Goal: Task Accomplishment & Management: Manage account settings

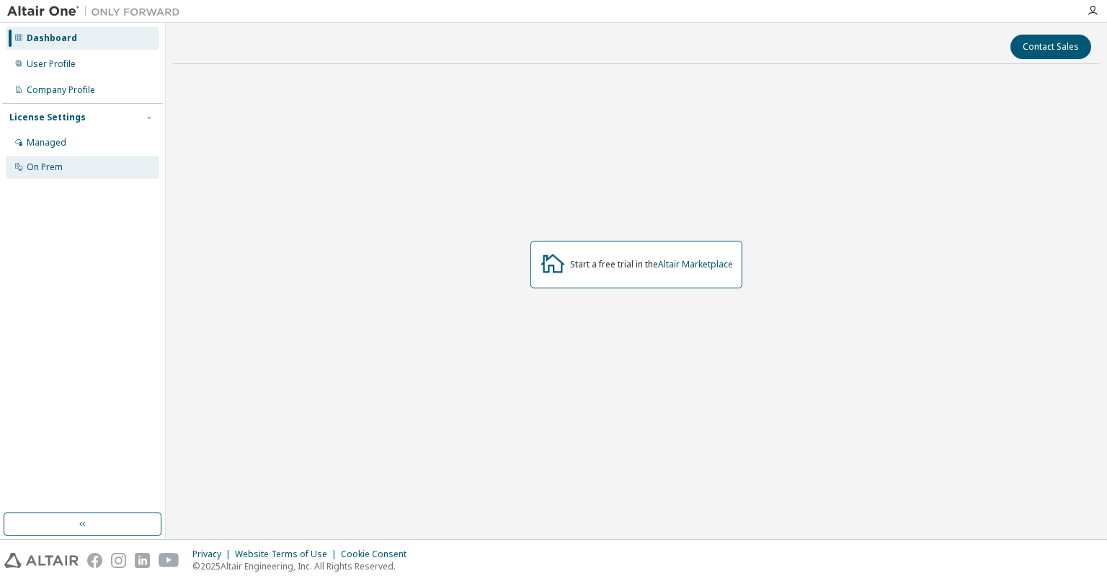
click at [86, 165] on div "On Prem" at bounding box center [83, 167] width 154 height 23
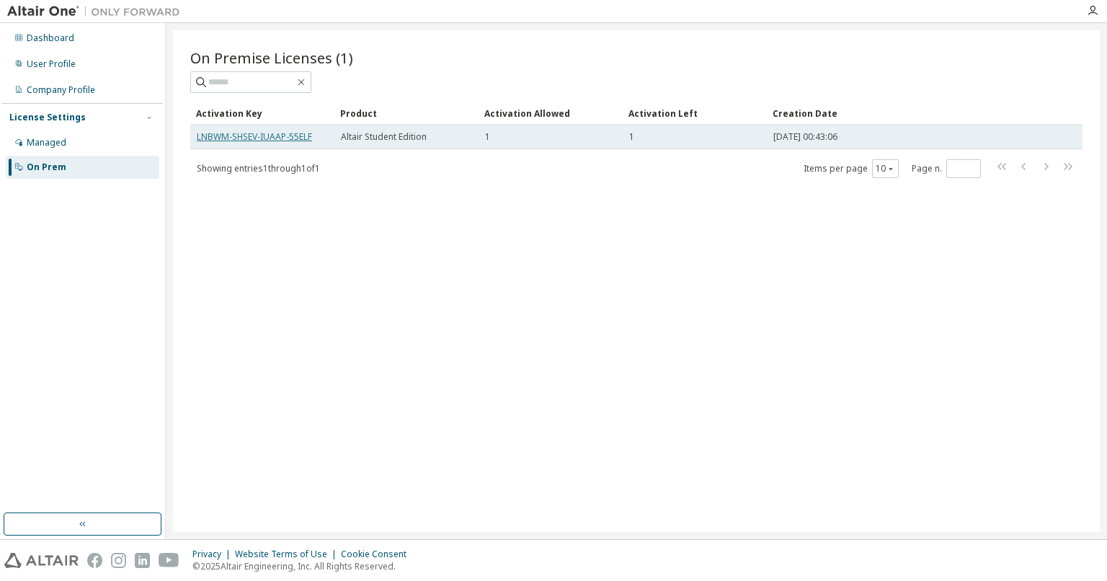
click at [276, 134] on link "LNBWM-SHSEV-IUAAP-55ELF" at bounding box center [254, 136] width 115 height 12
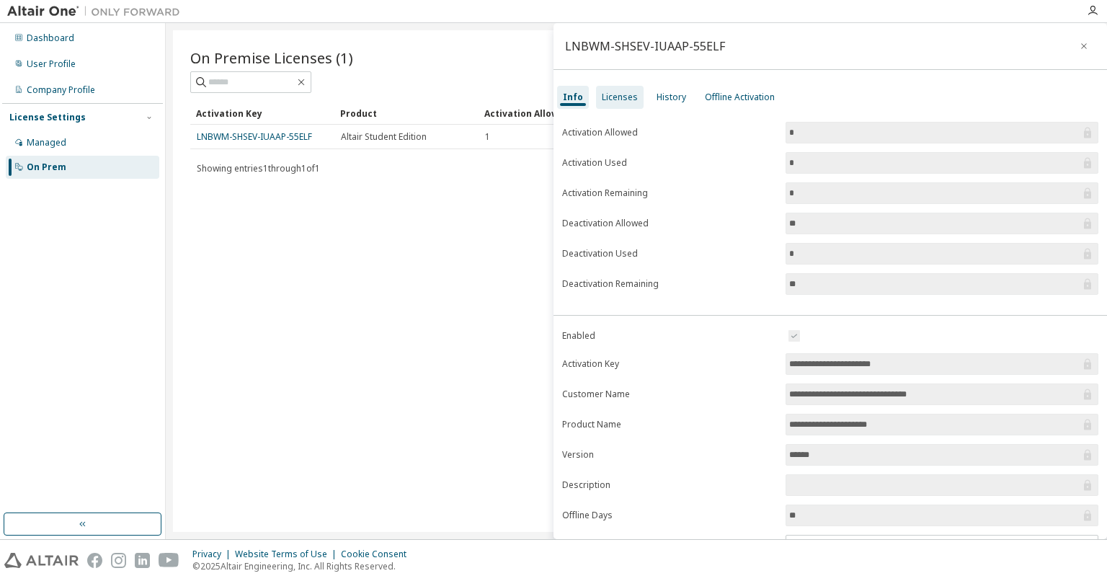
click at [614, 100] on div "Licenses" at bounding box center [620, 98] width 36 height 12
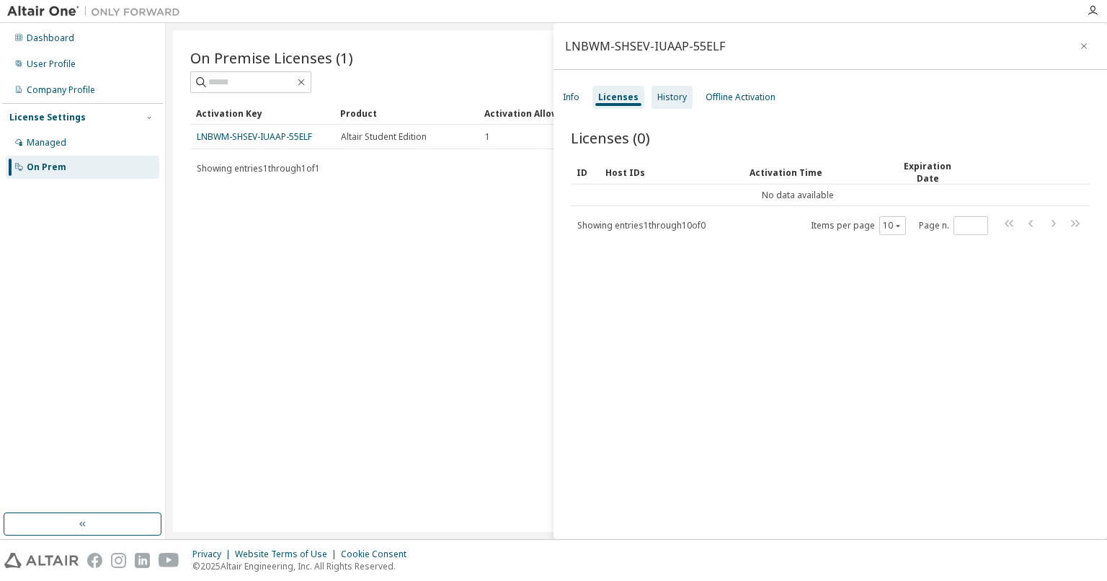
click at [669, 90] on div "History" at bounding box center [672, 97] width 41 height 23
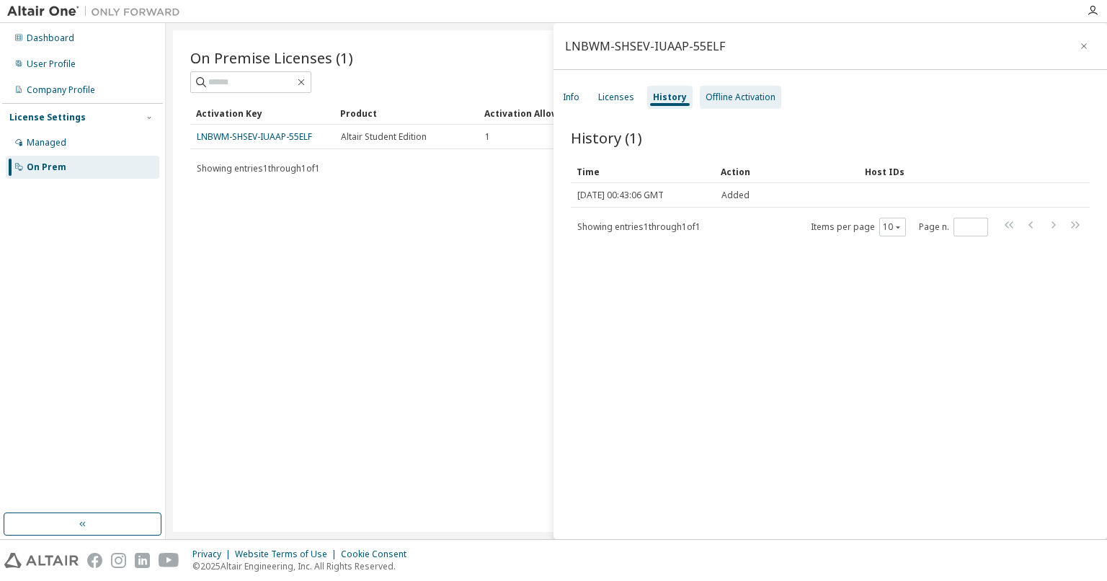
click at [730, 102] on div "Offline Activation" at bounding box center [741, 98] width 70 height 12
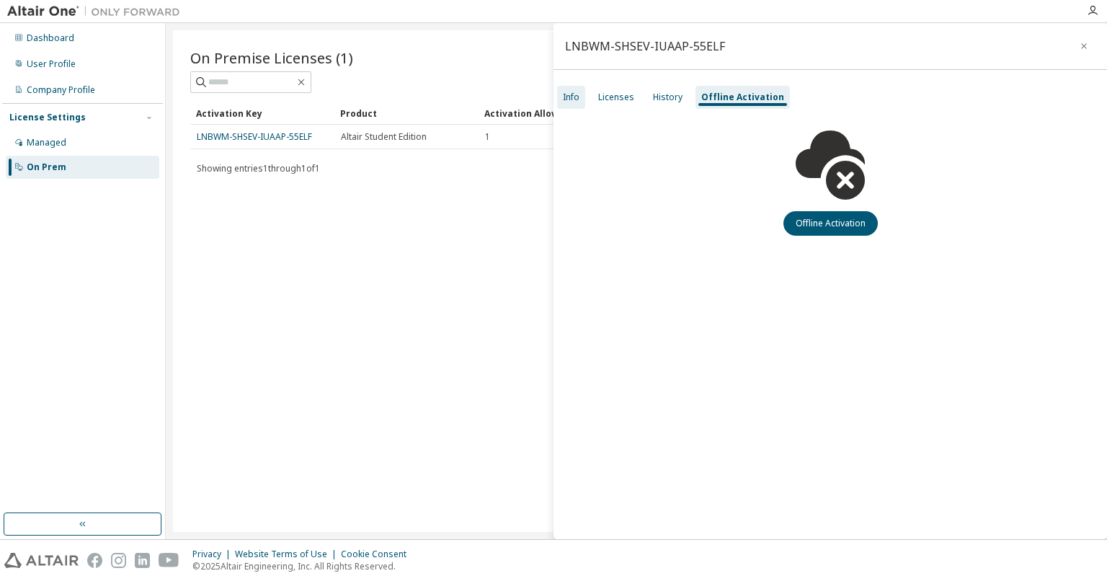
click at [579, 97] on div "Info" at bounding box center [571, 97] width 28 height 23
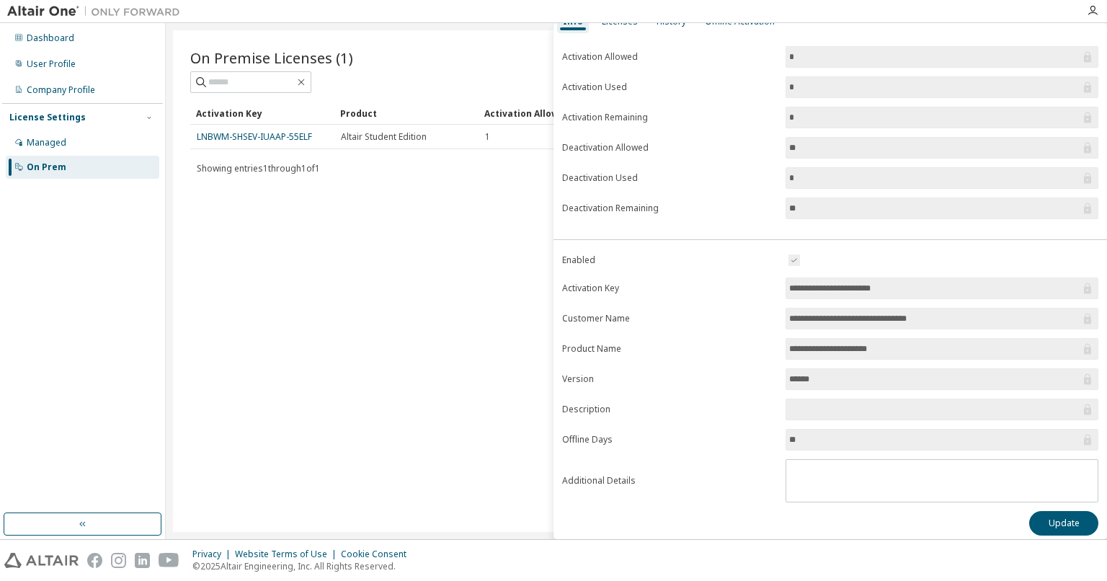
scroll to position [79, 0]
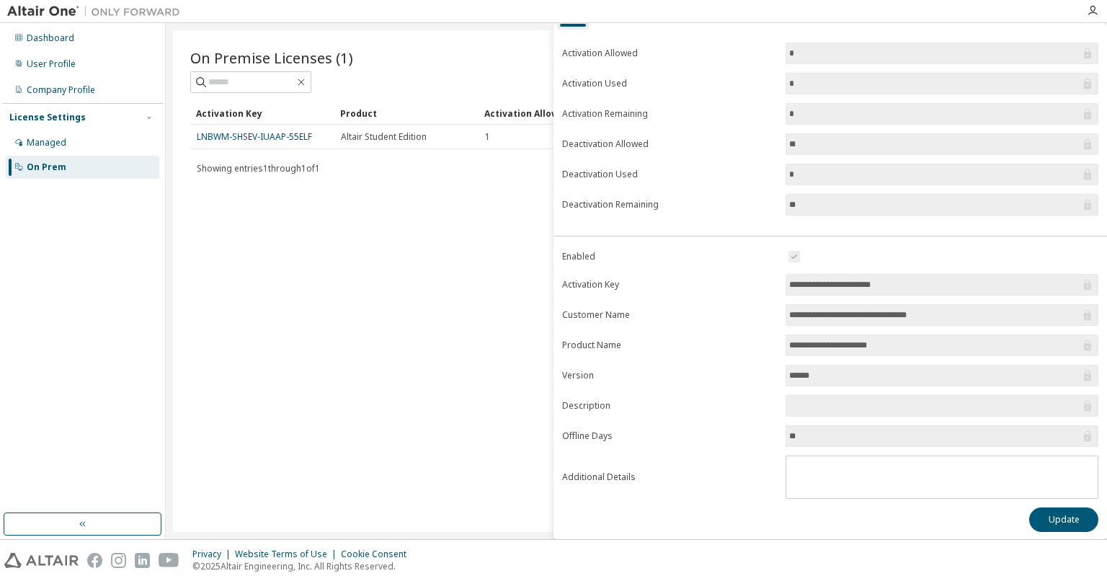
click at [245, 233] on div "On Premise Licenses (1) Clear Load Save Save As Field Operator Value Select fil…" at bounding box center [636, 281] width 927 height 502
click at [108, 50] on div "Dashboard User Profile Company Profile License Settings Managed On Prem" at bounding box center [82, 102] width 161 height 155
click at [108, 38] on div "Dashboard" at bounding box center [83, 38] width 154 height 23
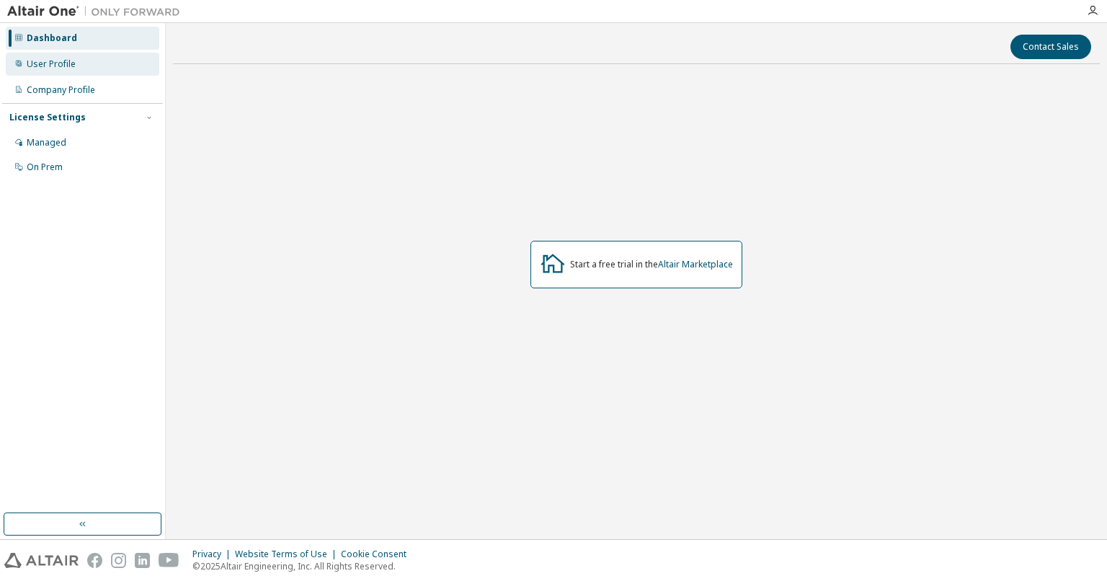
click at [83, 54] on div "User Profile" at bounding box center [83, 64] width 154 height 23
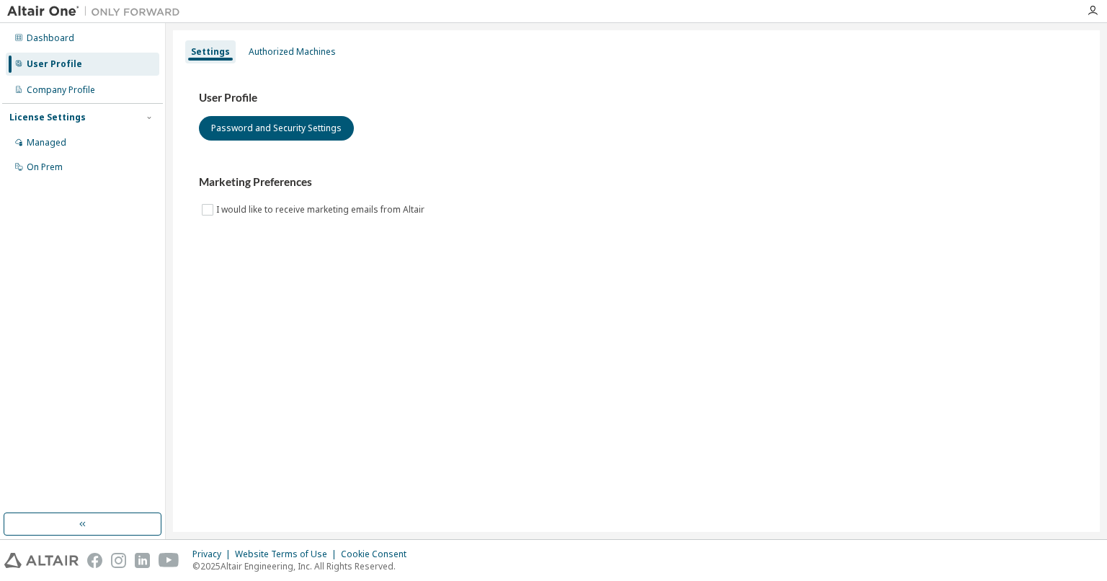
click at [82, 101] on div "Company Profile" at bounding box center [83, 90] width 154 height 23
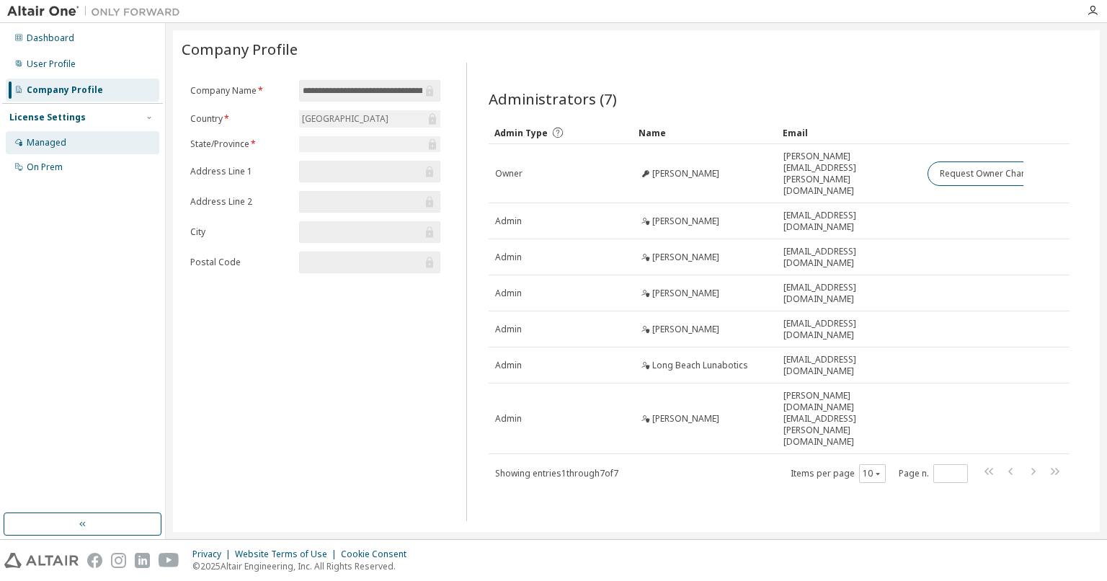
click at [71, 150] on div "Managed" at bounding box center [83, 142] width 154 height 23
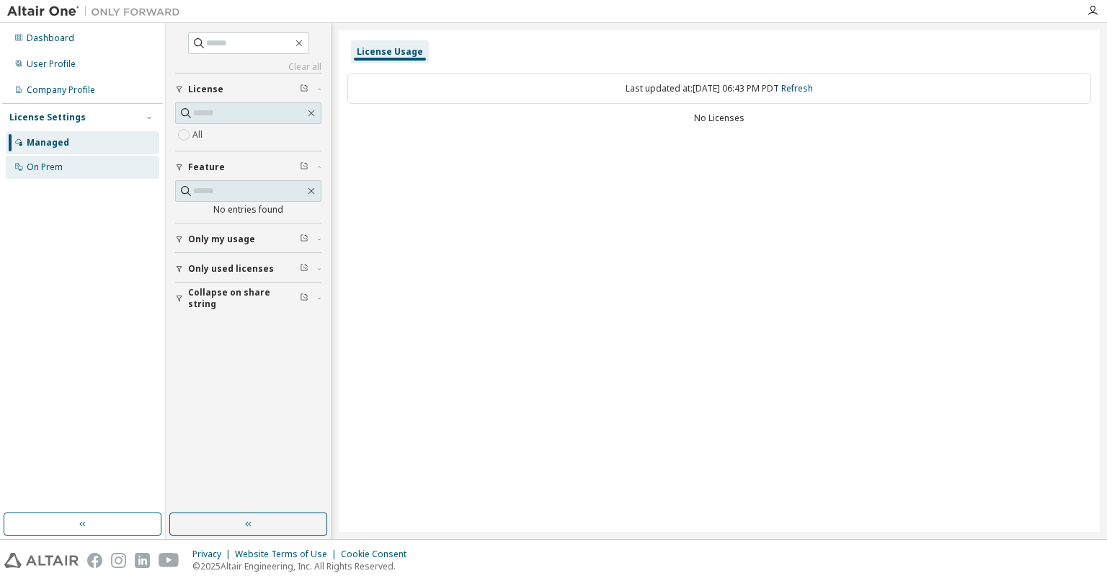
click at [74, 166] on div "On Prem" at bounding box center [83, 167] width 154 height 23
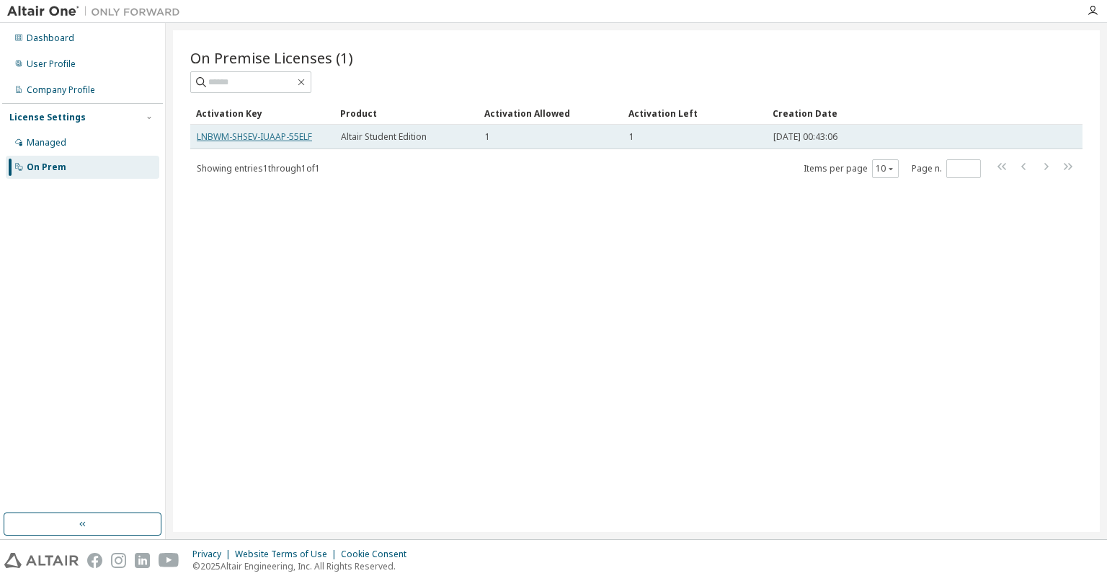
click at [295, 139] on link "LNBWM-SHSEV-IUAAP-55ELF" at bounding box center [254, 136] width 115 height 12
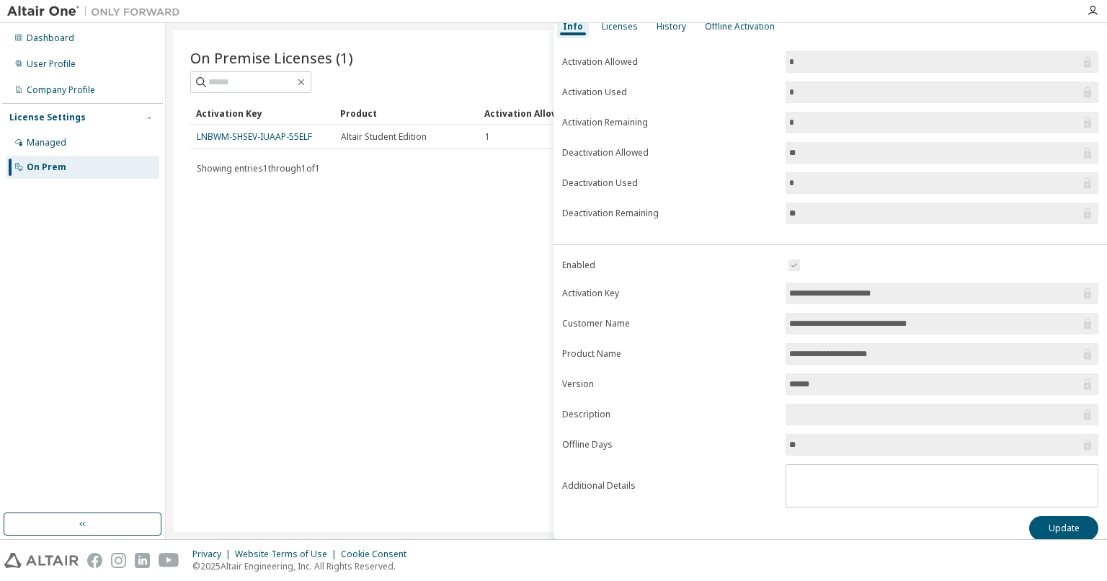
scroll to position [79, 0]
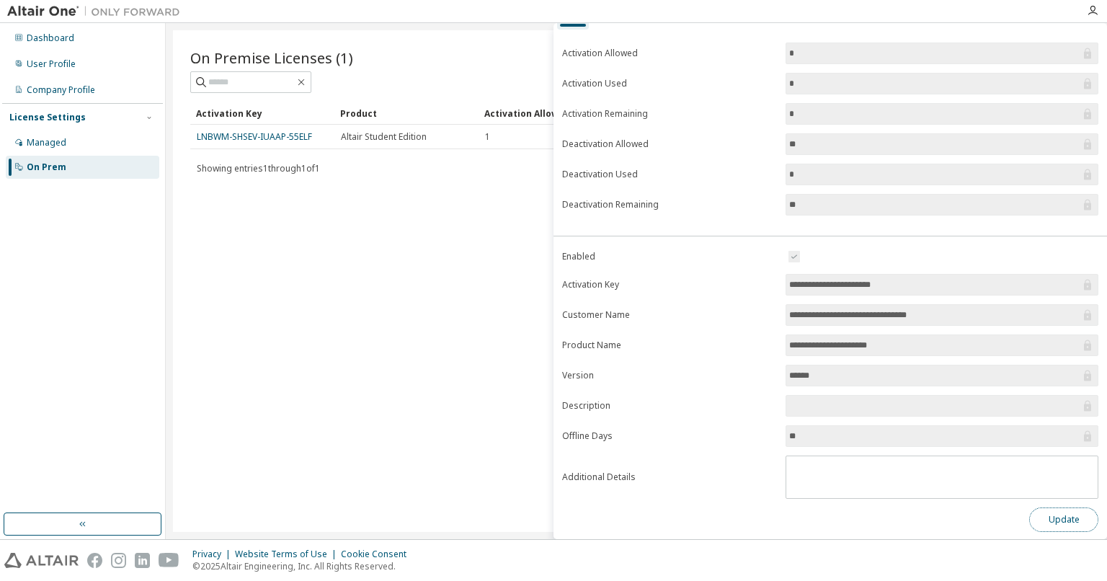
click at [1039, 514] on button "Update" at bounding box center [1063, 519] width 69 height 25
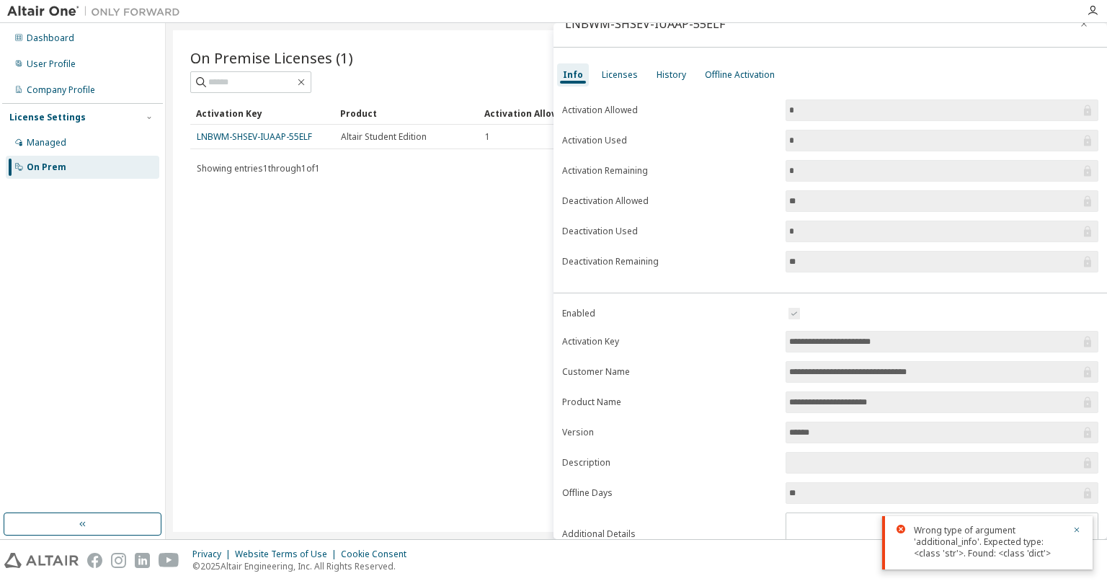
scroll to position [0, 0]
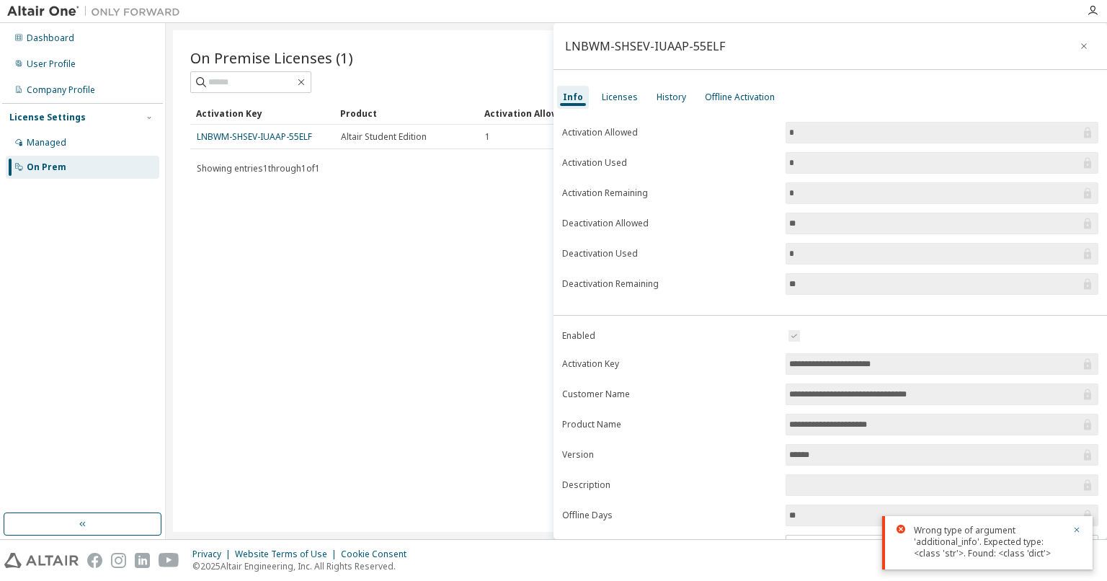
click at [1067, 533] on div at bounding box center [1072, 542] width 17 height 35
click at [604, 99] on div "Licenses" at bounding box center [620, 98] width 36 height 12
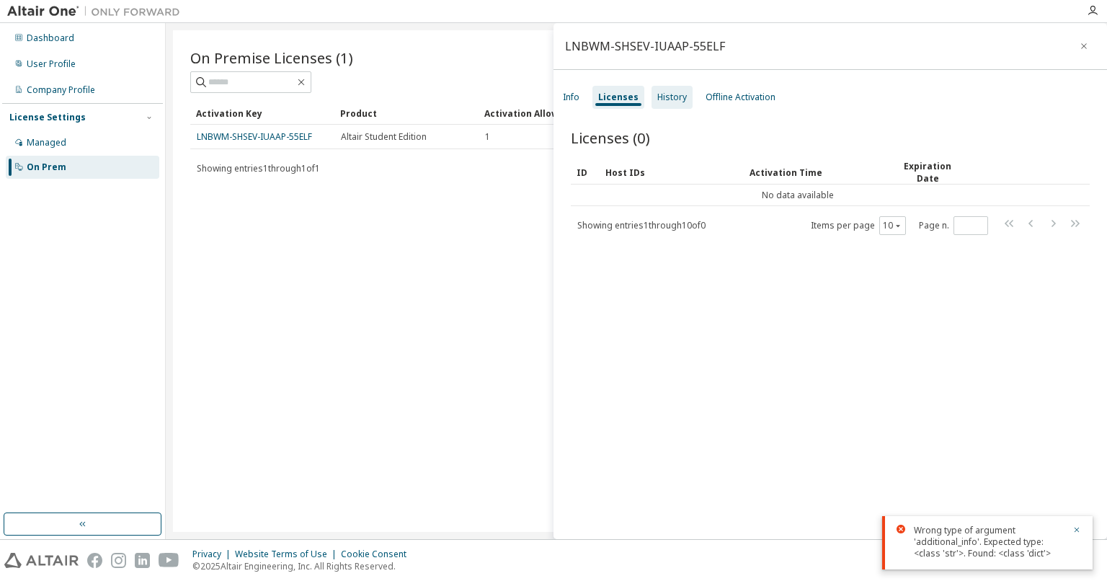
click at [658, 103] on div "History" at bounding box center [672, 97] width 41 height 23
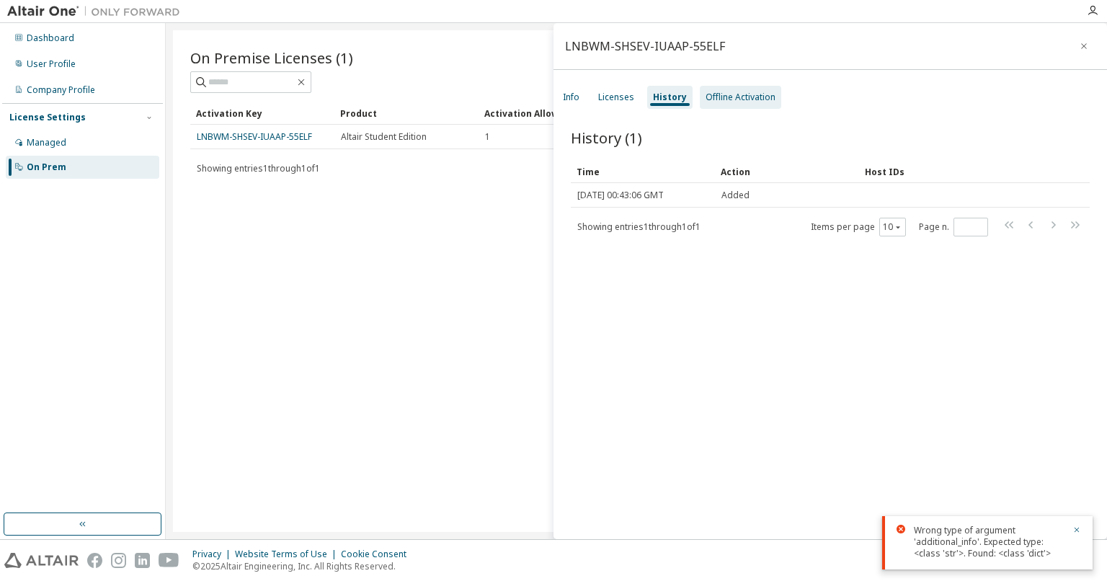
click at [708, 99] on div "Offline Activation" at bounding box center [741, 98] width 70 height 12
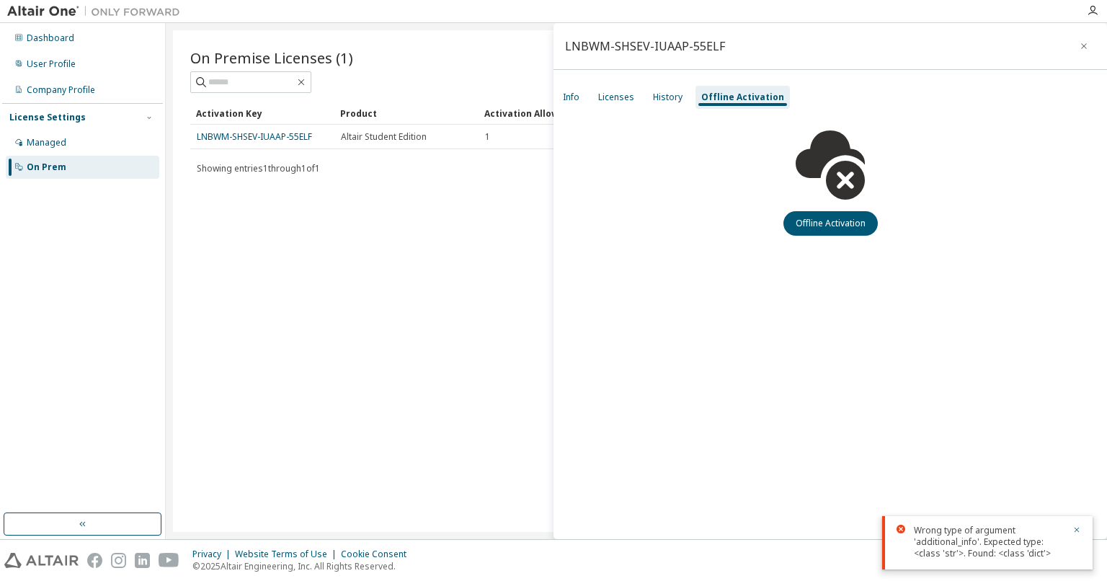
drag, startPoint x: 461, startPoint y: 306, endPoint x: 541, endPoint y: 492, distance: 202.7
click at [462, 306] on div "On Premise Licenses (1) Clear Load Save Save As Field Operator Value Select fil…" at bounding box center [636, 281] width 927 height 502
click at [72, 40] on div "Dashboard" at bounding box center [83, 38] width 154 height 23
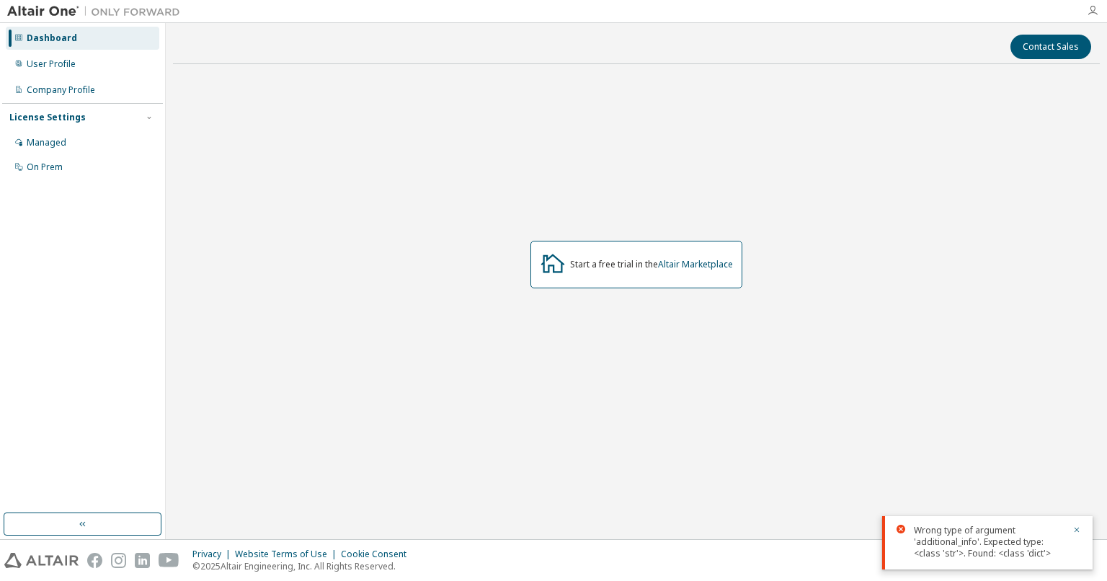
click at [1096, 12] on icon "button" at bounding box center [1093, 11] width 12 height 12
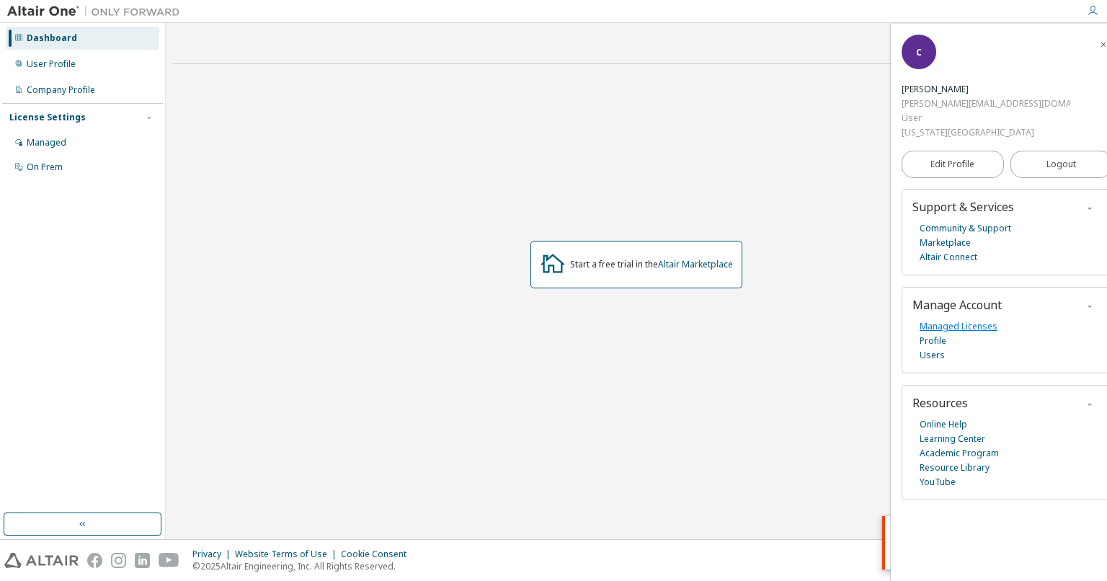
click at [954, 329] on link "Managed Licenses" at bounding box center [959, 326] width 78 height 14
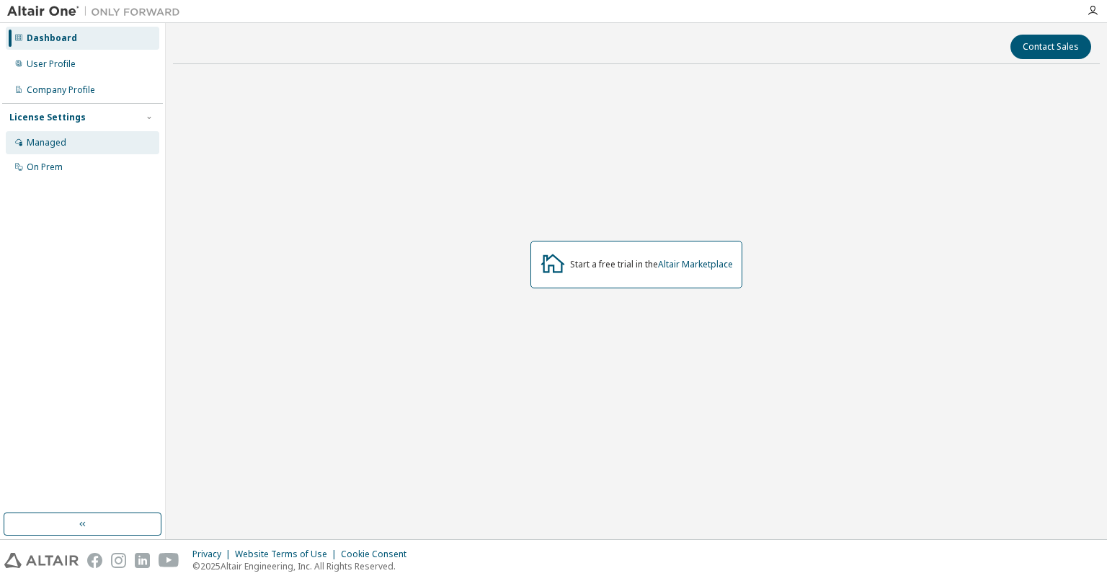
click at [53, 148] on div "Managed" at bounding box center [83, 142] width 154 height 23
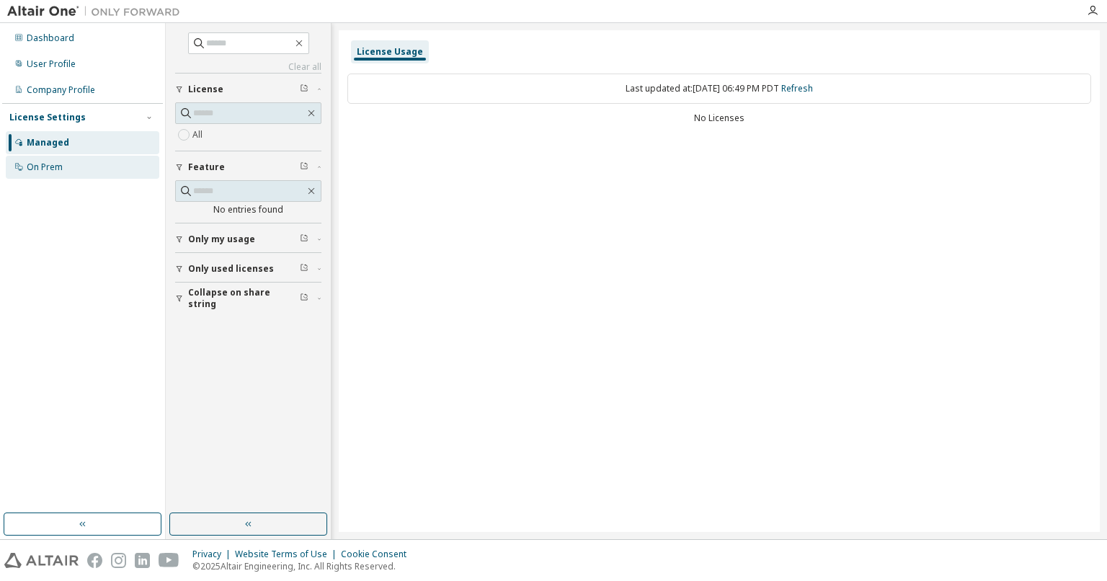
click at [61, 174] on div "On Prem" at bounding box center [83, 167] width 154 height 23
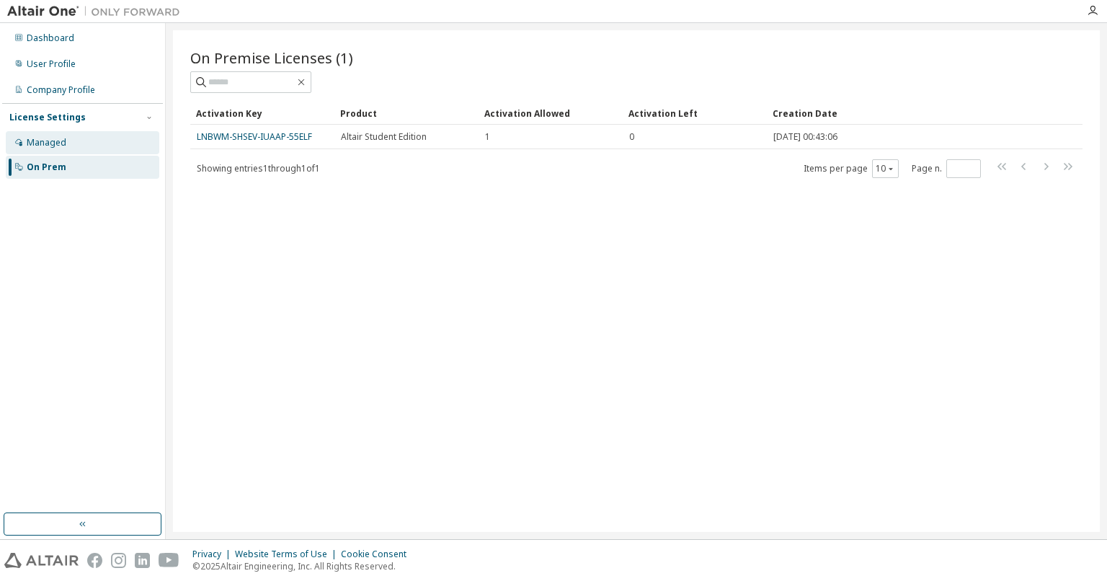
click at [45, 151] on div "Managed" at bounding box center [83, 142] width 154 height 23
